Goal: Check status: Check status

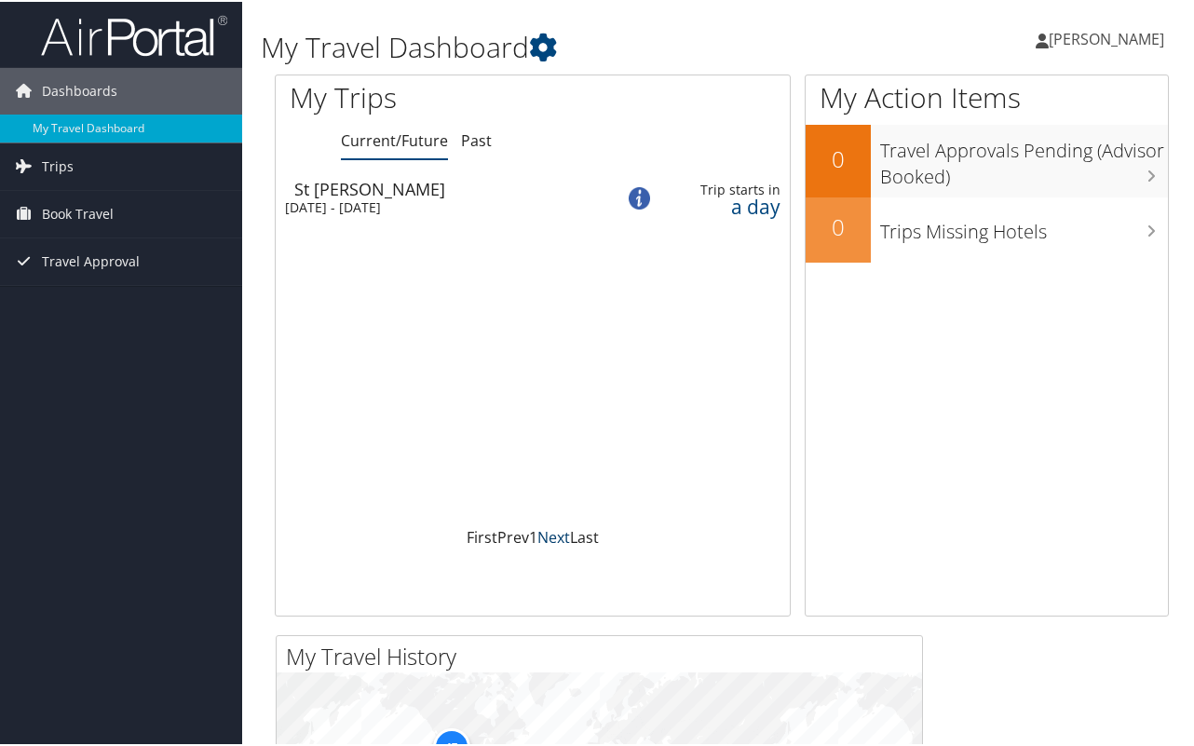
click at [558, 536] on link "Next" at bounding box center [553, 535] width 33 height 20
click at [82, 168] on link "Trips" at bounding box center [121, 165] width 242 height 47
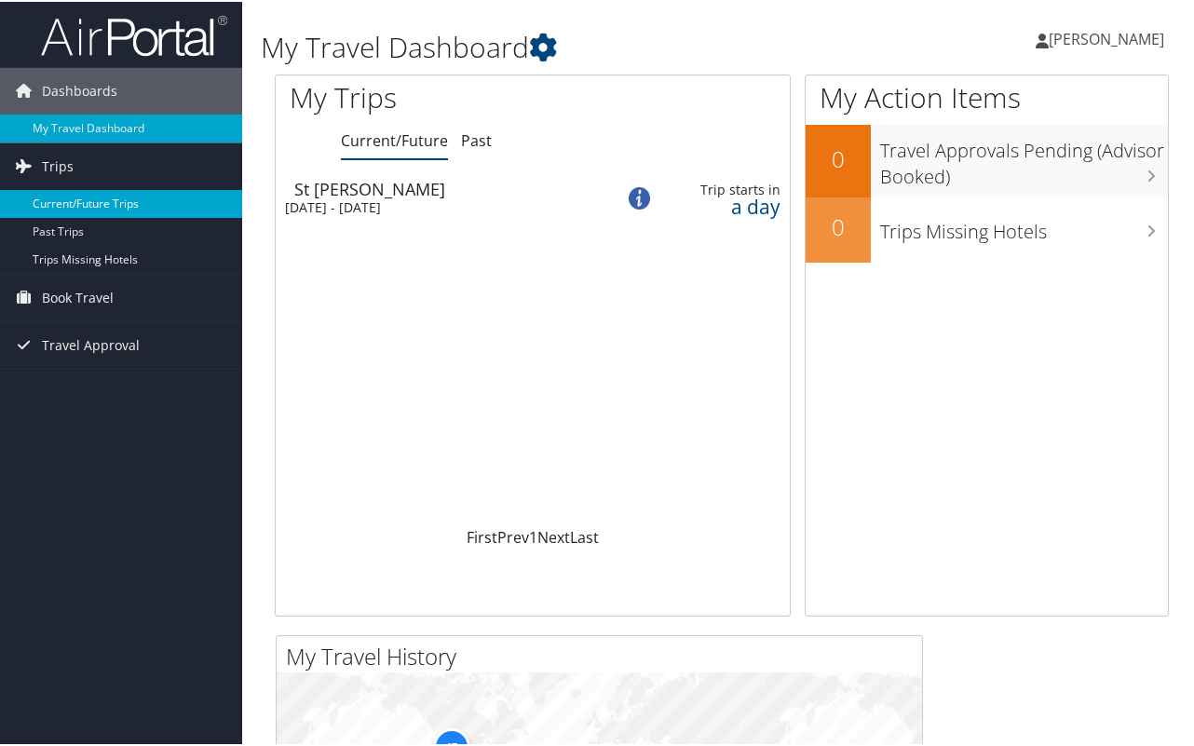
click at [73, 207] on link "Current/Future Trips" at bounding box center [121, 202] width 242 height 28
